Goal: Task Accomplishment & Management: Manage account settings

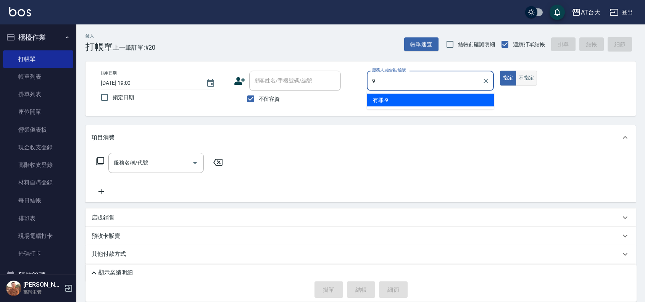
type input "9"
click at [527, 81] on font "不指定" at bounding box center [526, 78] width 15 height 9
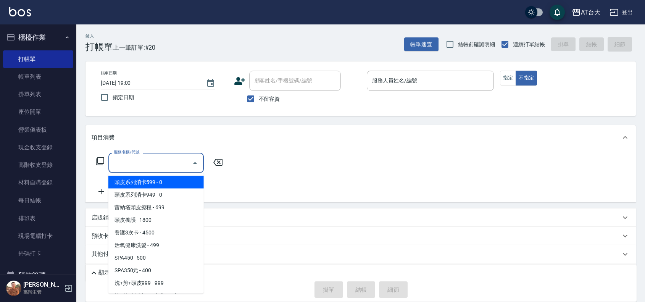
click at [148, 163] on input "服務名稱/代號" at bounding box center [150, 162] width 77 height 13
type input "8"
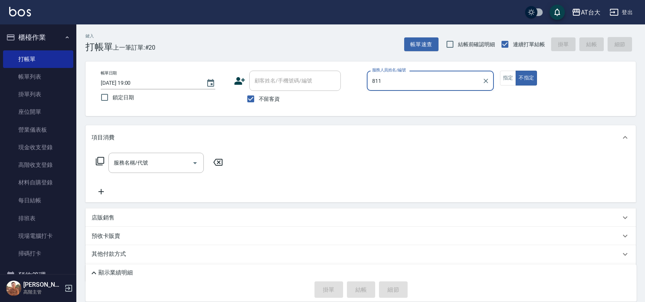
type input "811"
click at [516, 71] on button "不指定" at bounding box center [526, 78] width 21 height 15
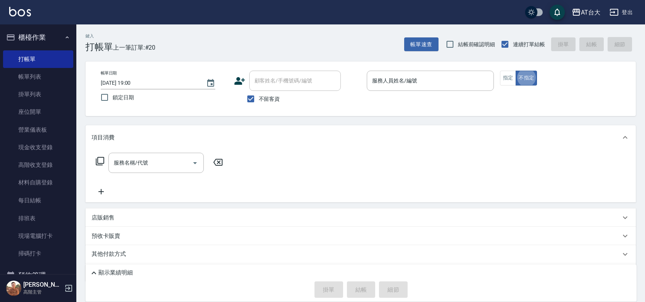
type button "false"
type input "4"
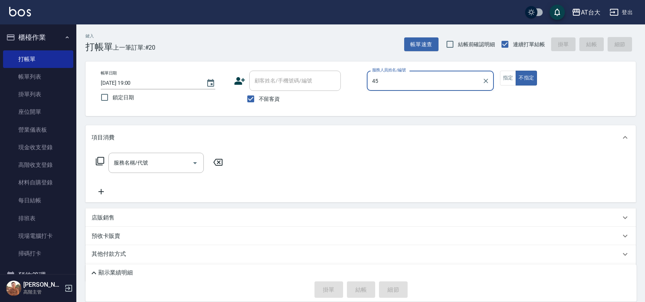
type input "4"
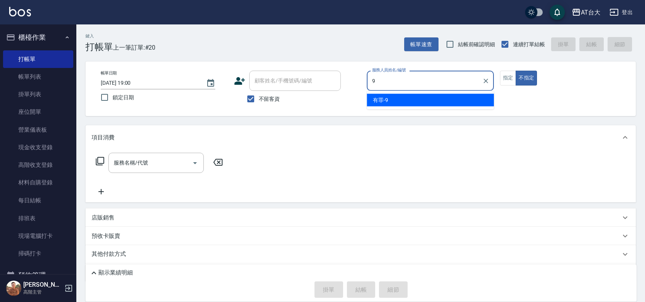
type input "Winni-9"
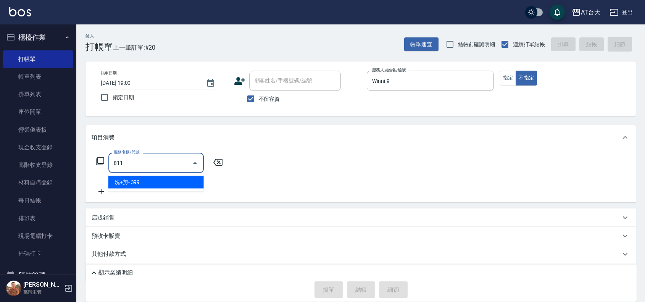
type input "洗+剪(811)"
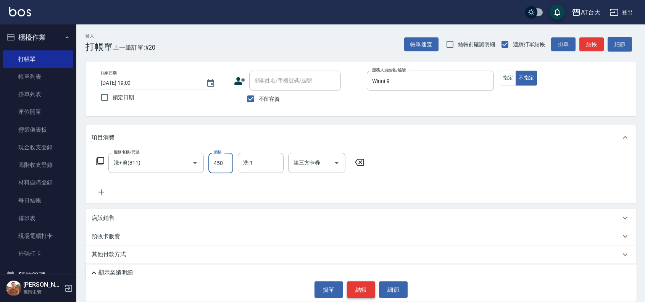
type input "450"
click at [358, 287] on font "結帳" at bounding box center [362, 289] width 12 height 7
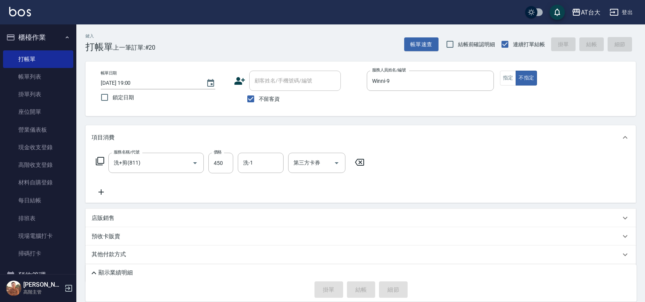
type input "2025/08/12 19:31"
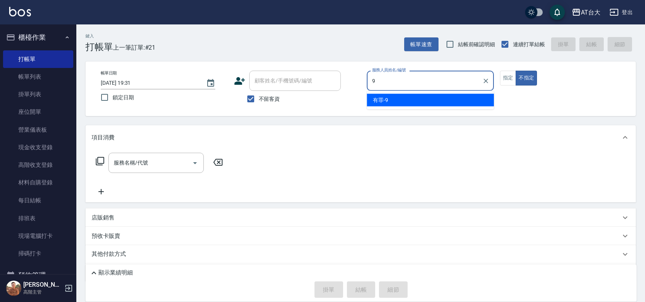
type input "Winni-9"
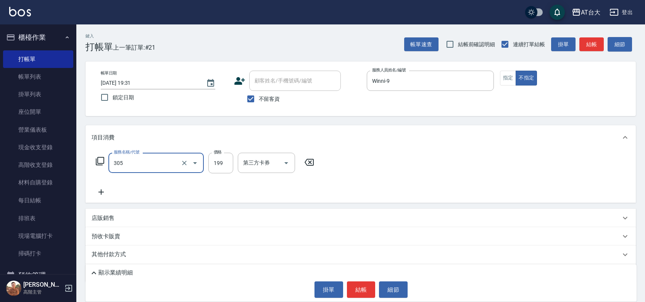
type input "剪髮(305)"
type input "250"
click at [367, 286] on button "結帳" at bounding box center [361, 289] width 29 height 16
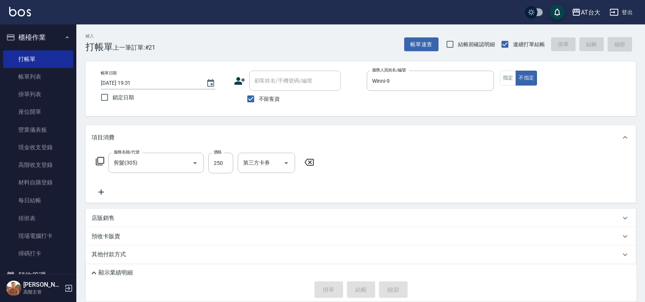
type input "2025/08/12 19:45"
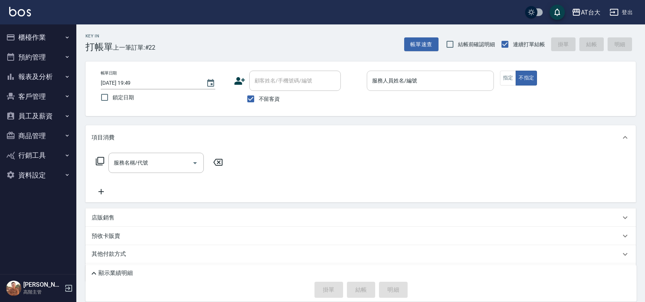
click at [386, 86] on input "服務人員姓名/編號" at bounding box center [430, 80] width 120 height 13
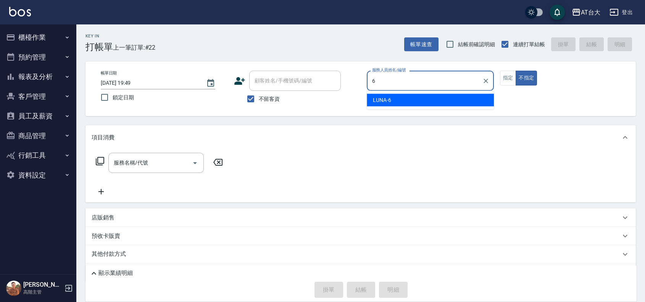
type input "LUNA-6"
type button "false"
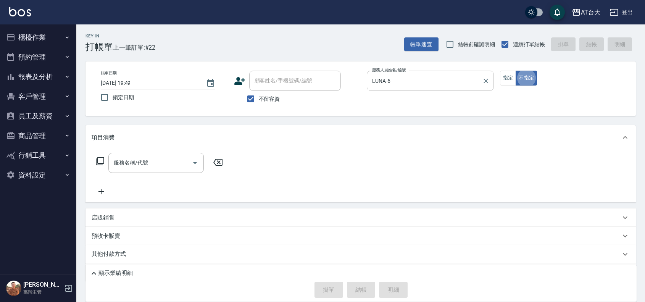
click at [411, 82] on input "LUNA-6" at bounding box center [424, 80] width 109 height 13
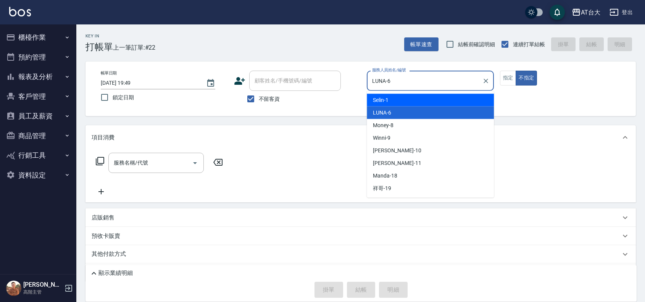
drag, startPoint x: 439, startPoint y: 81, endPoint x: 521, endPoint y: 103, distance: 85.1
click at [442, 82] on input "LUNA-6" at bounding box center [424, 80] width 109 height 13
click at [539, 109] on div "帳單日期 2025/08/12 19:49 鎖定日期 顧客姓名/手機號碼/編號 顧客姓名/手機號碼/編號 不留客資 服務人員姓名/編號 LUNA-6 服務人員…" at bounding box center [361, 88] width 551 height 55
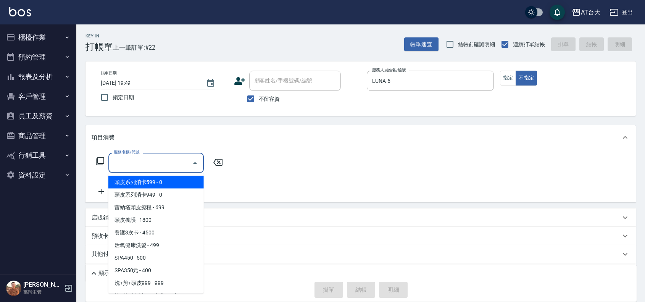
drag, startPoint x: 144, startPoint y: 162, endPoint x: 417, endPoint y: 204, distance: 277.0
click at [145, 163] on div "服務名稱/代號 服務名稱/代號" at bounding box center [155, 163] width 95 height 20
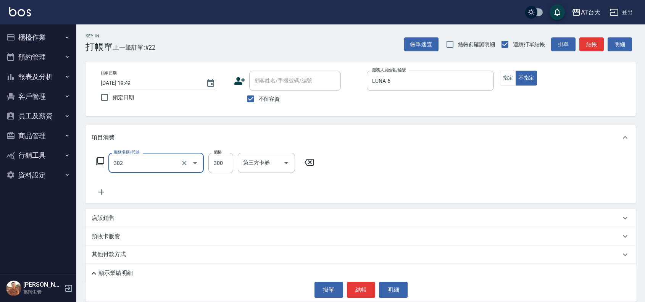
type input "剪髮(302)"
drag, startPoint x: 218, startPoint y: 164, endPoint x: 249, endPoint y: 178, distance: 33.2
click at [220, 165] on input "4450" at bounding box center [221, 163] width 25 height 21
type input "450"
click at [357, 291] on button "結帳" at bounding box center [361, 290] width 29 height 16
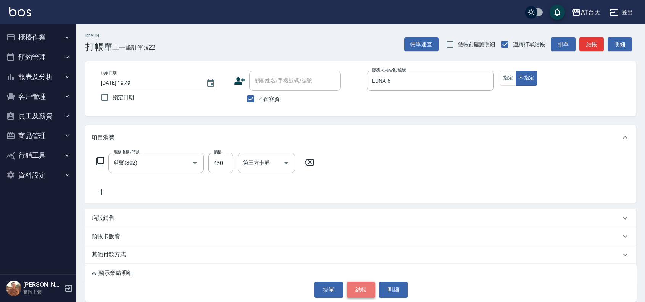
type input "2025/08/12 19:50"
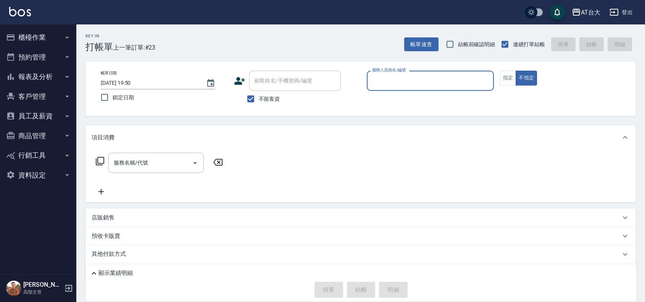
click at [61, 76] on button "報表及分析" at bounding box center [38, 77] width 70 height 20
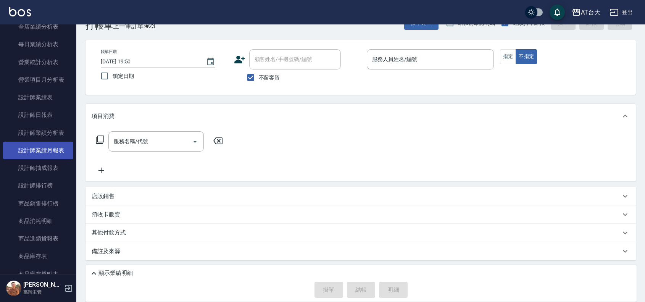
scroll to position [239, 0]
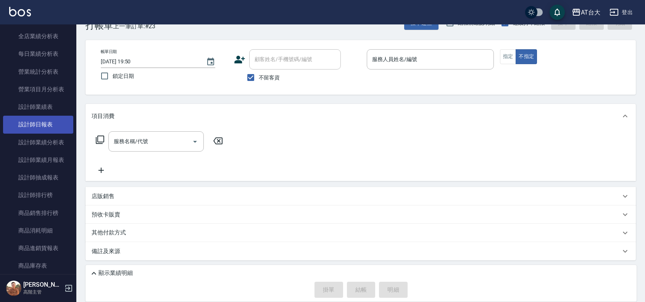
click at [49, 127] on link "設計師日報表" at bounding box center [38, 125] width 70 height 18
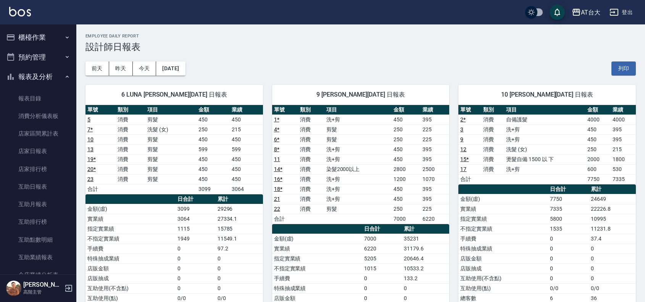
click at [52, 31] on button "櫃檯作業" at bounding box center [38, 37] width 70 height 20
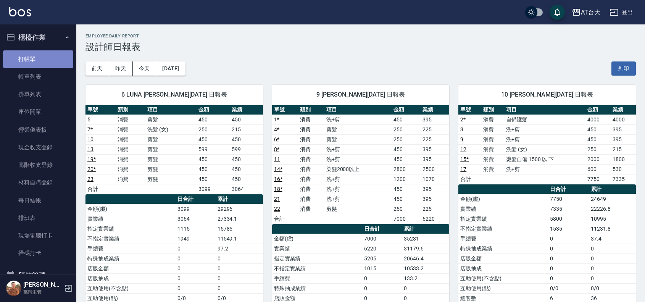
click at [38, 60] on link "打帳單" at bounding box center [38, 59] width 70 height 18
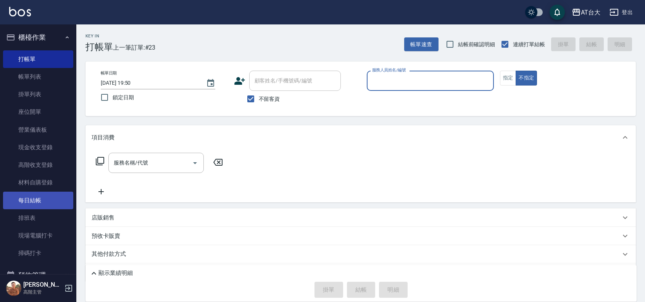
click at [29, 194] on link "每日結帳" at bounding box center [38, 201] width 70 height 18
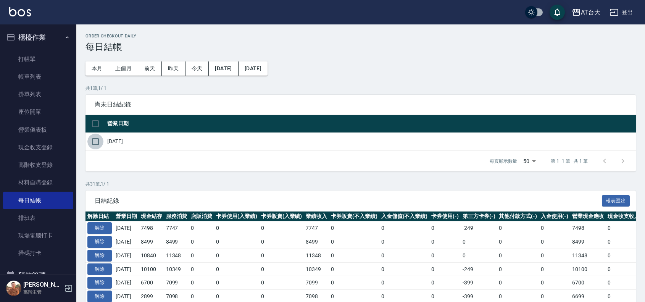
click at [98, 137] on input "checkbox" at bounding box center [95, 142] width 16 height 16
checkbox input "true"
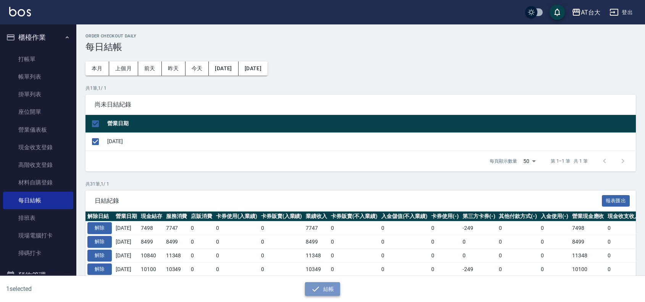
click at [323, 285] on button "結帳" at bounding box center [323, 289] width 36 height 14
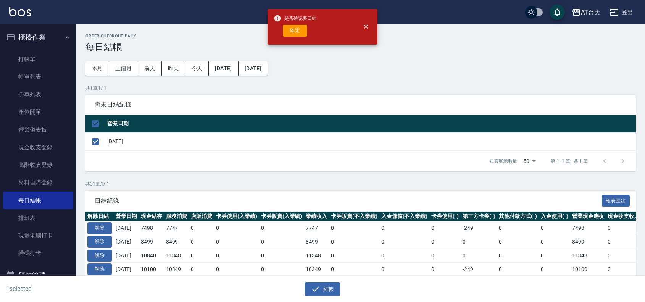
click at [288, 37] on div "是否確認要日結 確定" at bounding box center [295, 26] width 43 height 31
click at [293, 32] on button "確定" at bounding box center [295, 31] width 24 height 12
checkbox input "false"
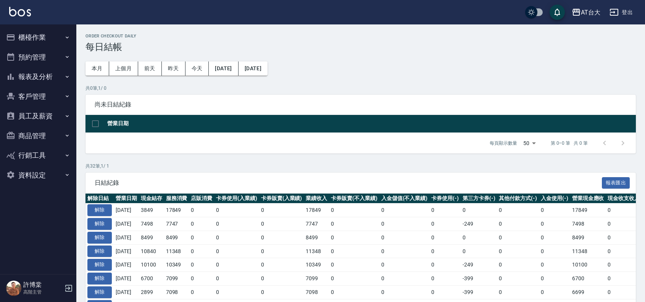
click at [58, 73] on button "報表及分析" at bounding box center [38, 77] width 70 height 20
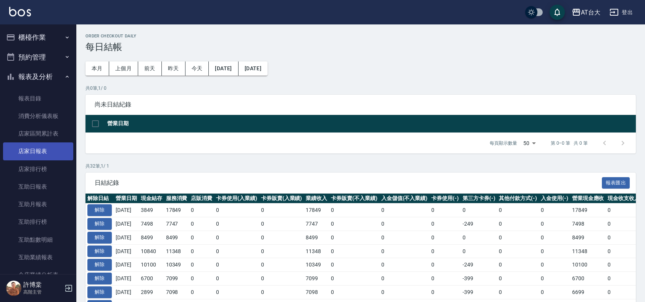
click at [48, 159] on link "店家日報表" at bounding box center [38, 151] width 70 height 18
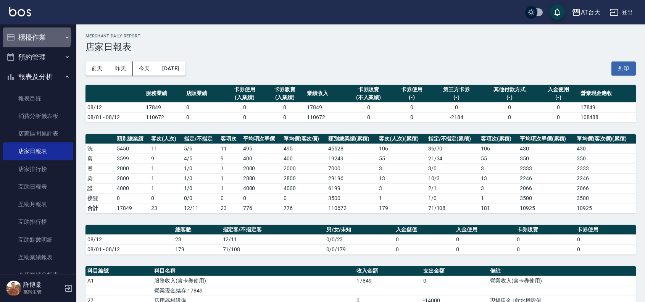
click at [27, 37] on button "櫃檯作業" at bounding box center [38, 37] width 70 height 20
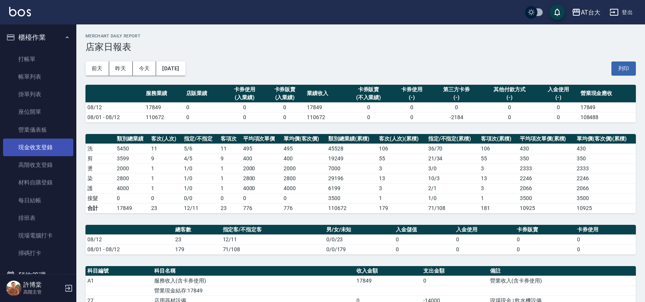
click at [42, 140] on link "現金收支登錄" at bounding box center [38, 148] width 70 height 18
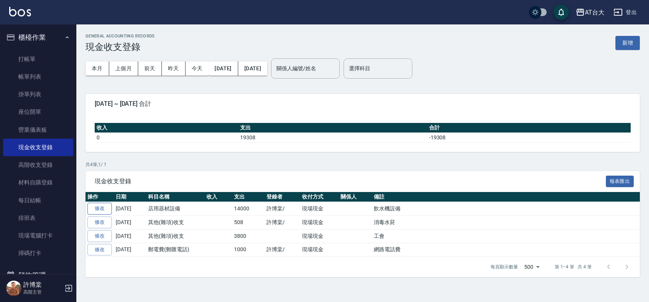
click at [108, 207] on link "修改" at bounding box center [99, 209] width 24 height 12
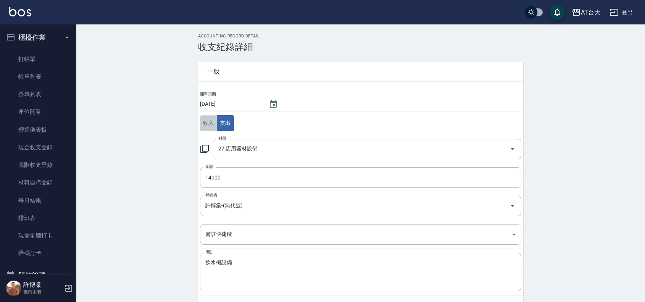
click at [203, 125] on button "收入" at bounding box center [208, 123] width 17 height 16
click at [240, 144] on input "科目" at bounding box center [362, 148] width 290 height 13
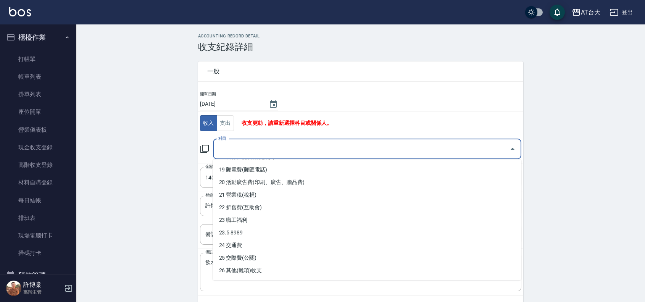
scroll to position [286, 0]
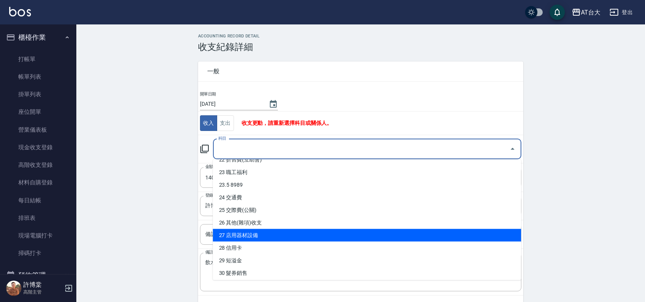
click at [288, 233] on li "27 店用器材設備" at bounding box center [367, 235] width 309 height 13
type input "27 店用器材設備"
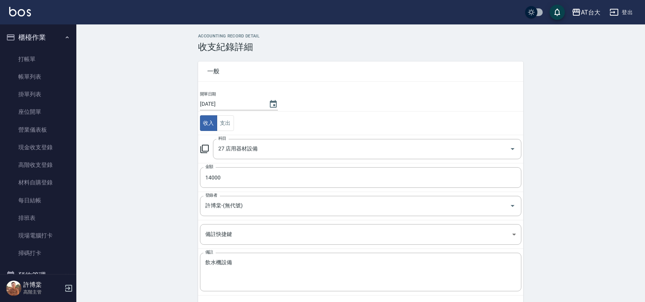
click at [162, 213] on div "ACCOUNTING RECORD DETAIL 收支紀錄詳細 一般 開單日期 2025/08/12 收入 支出 科目 27 店用器材設備 科目 金額 140…" at bounding box center [360, 181] width 569 height 294
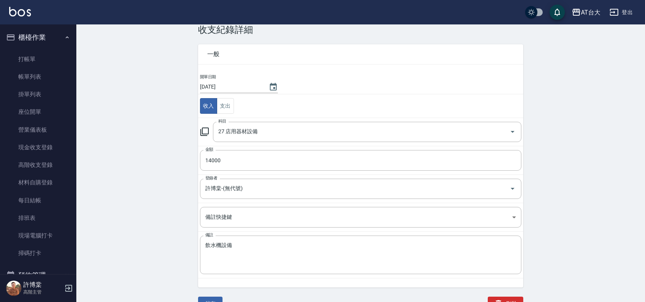
scroll to position [27, 0]
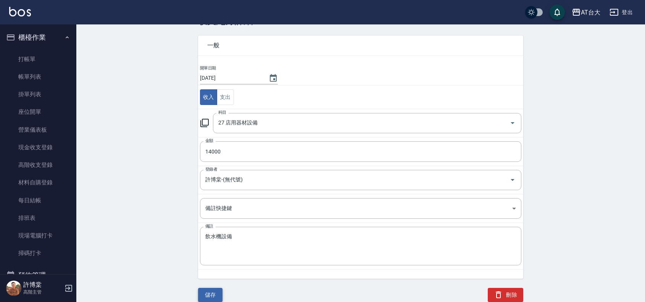
click at [211, 297] on button "儲存" at bounding box center [210, 295] width 24 height 14
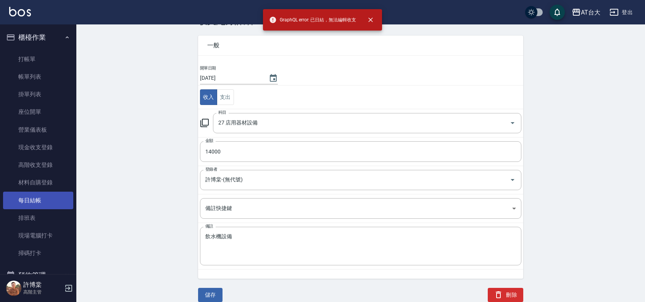
click at [35, 204] on link "每日結帳" at bounding box center [38, 201] width 70 height 18
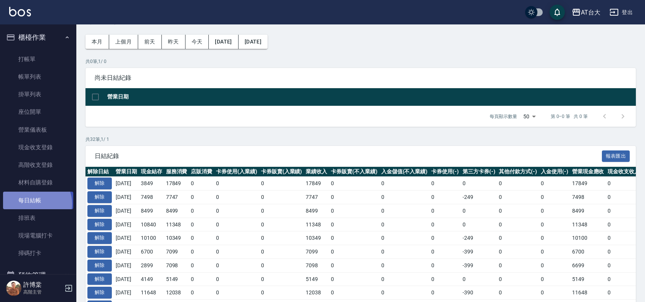
click at [35, 204] on link "每日結帳" at bounding box center [38, 201] width 70 height 18
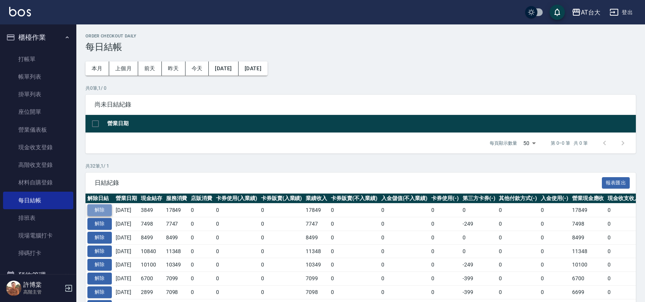
click at [102, 207] on button "解除" at bounding box center [99, 210] width 24 height 12
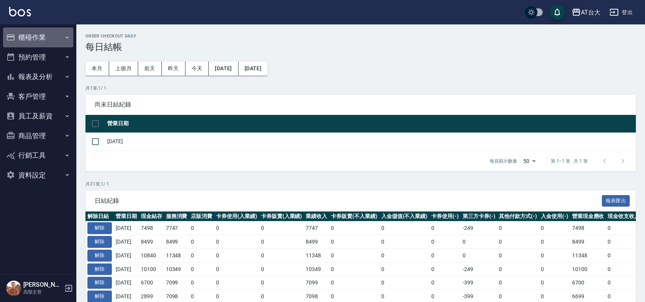
click at [39, 37] on button "櫃檯作業" at bounding box center [38, 37] width 70 height 20
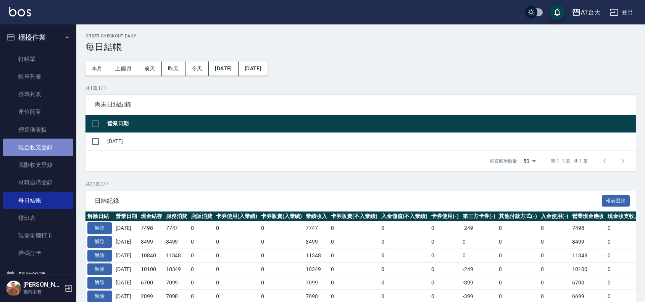
click at [47, 141] on link "現金收支登錄" at bounding box center [38, 148] width 70 height 18
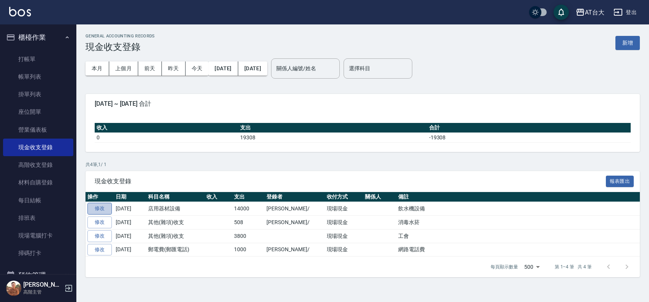
click at [91, 205] on link "修改" at bounding box center [99, 209] width 24 height 12
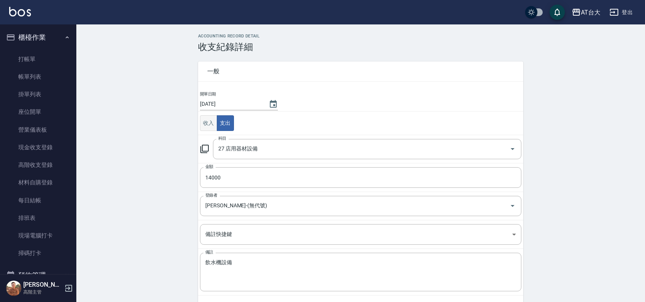
click at [208, 127] on button "收入" at bounding box center [208, 123] width 17 height 16
click at [230, 153] on input "科目" at bounding box center [362, 148] width 290 height 13
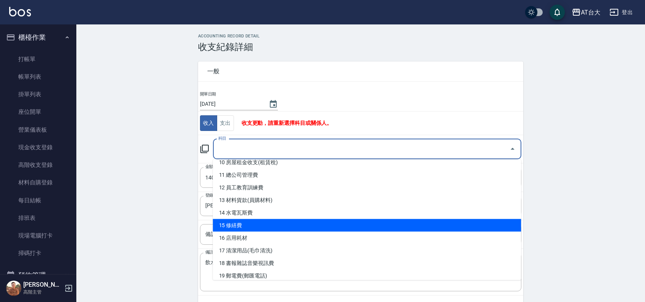
scroll to position [286, 0]
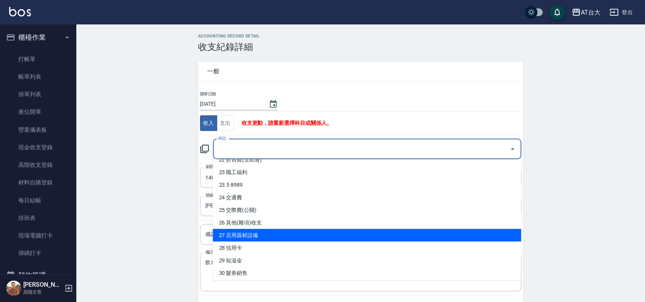
click at [274, 233] on li "27 店用器材設備" at bounding box center [367, 235] width 309 height 13
type input "27 店用器材設備"
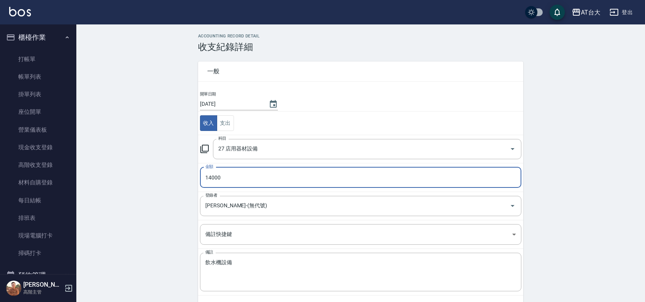
click at [167, 205] on div "ACCOUNTING RECORD DETAIL 收支紀錄詳細 一般 開單日期 2025/08/12 收入 支出 科目 27 店用器材設備 科目 金額 140…" at bounding box center [360, 181] width 569 height 294
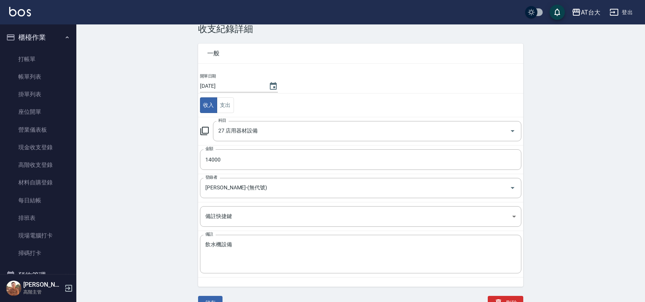
scroll to position [27, 0]
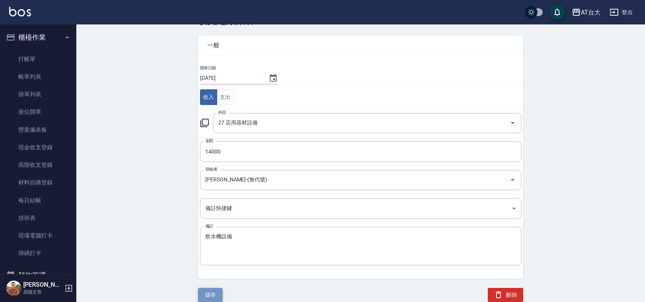
click at [207, 294] on button "儲存" at bounding box center [210, 295] width 24 height 14
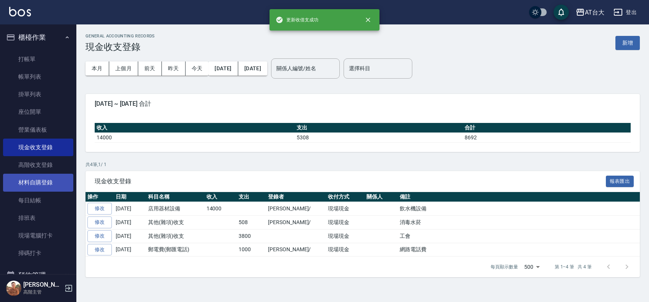
click at [40, 189] on link "材料自購登錄" at bounding box center [38, 183] width 70 height 18
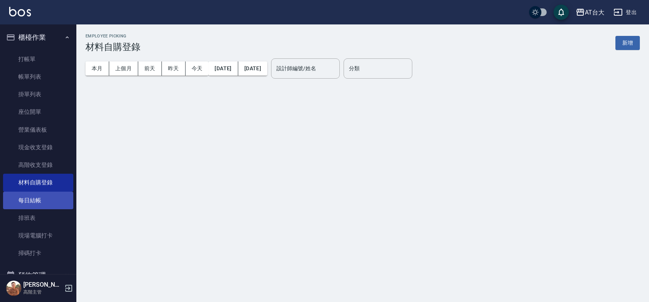
drag, startPoint x: 37, startPoint y: 199, endPoint x: 63, endPoint y: 176, distance: 34.1
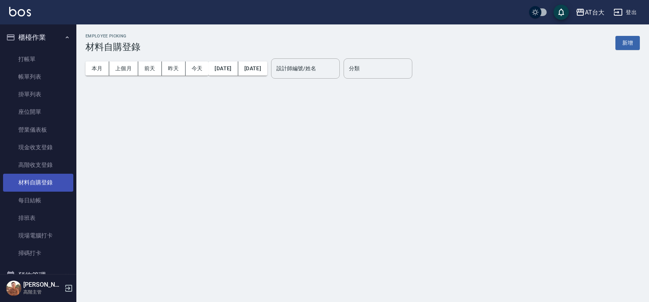
click at [37, 199] on link "每日結帳" at bounding box center [38, 201] width 70 height 18
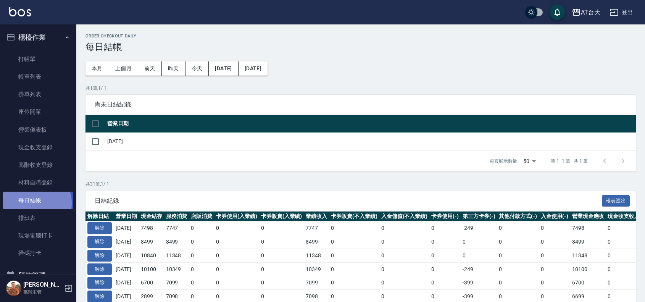
click at [31, 203] on link "每日結帳" at bounding box center [38, 201] width 70 height 18
click at [32, 201] on link "每日結帳" at bounding box center [38, 201] width 70 height 18
click at [98, 141] on input "checkbox" at bounding box center [95, 142] width 16 height 16
checkbox input "true"
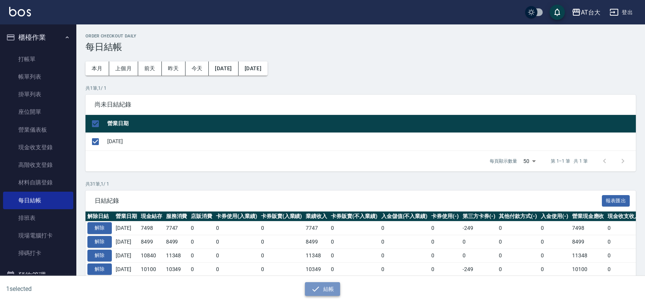
click at [314, 290] on icon "button" at bounding box center [315, 288] width 7 height 5
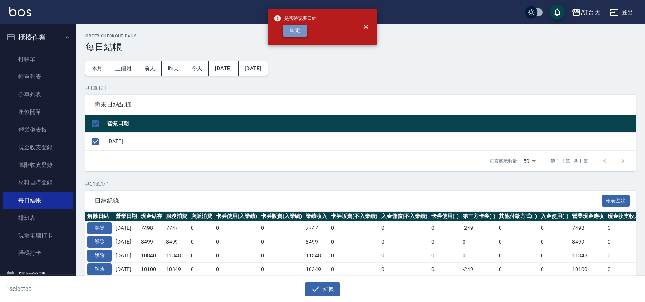
click at [295, 35] on button "確定" at bounding box center [295, 31] width 24 height 12
checkbox input "false"
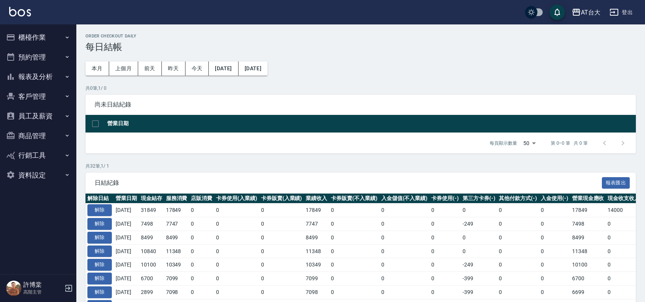
click at [35, 77] on button "報表及分析" at bounding box center [38, 77] width 70 height 20
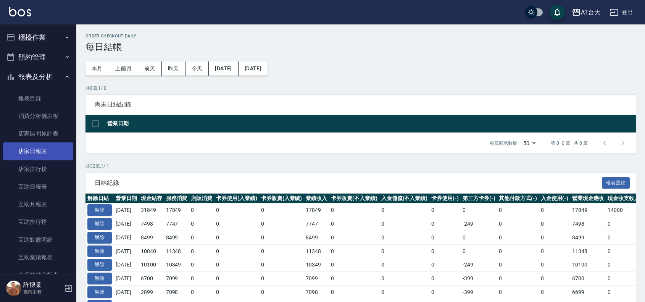
click at [39, 157] on link "店家日報表" at bounding box center [38, 151] width 70 height 18
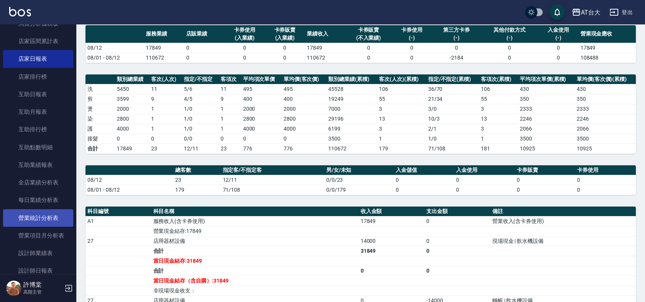
scroll to position [95, 0]
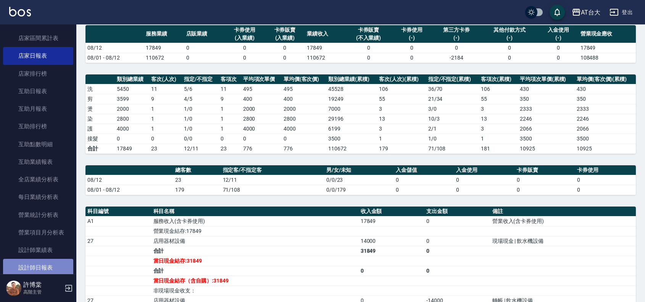
click at [54, 262] on link "設計師日報表" at bounding box center [38, 268] width 70 height 18
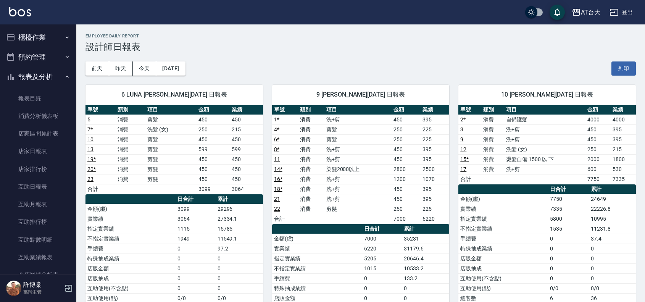
click at [14, 39] on icon "button" at bounding box center [10, 37] width 9 height 9
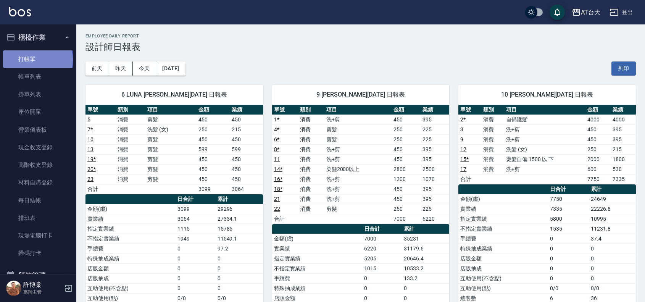
click at [37, 60] on link "打帳單" at bounding box center [38, 59] width 70 height 18
